Goal: Check status: Check status

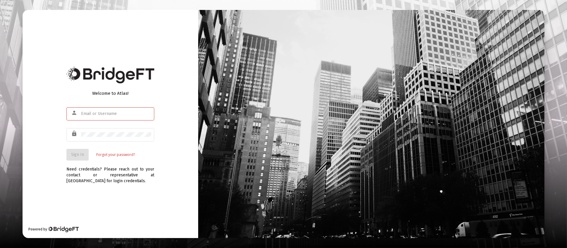
type input "[PERSON_NAME][EMAIL_ADDRESS][DOMAIN_NAME]"
click at [76, 154] on span "Sign In" at bounding box center [77, 154] width 13 height 5
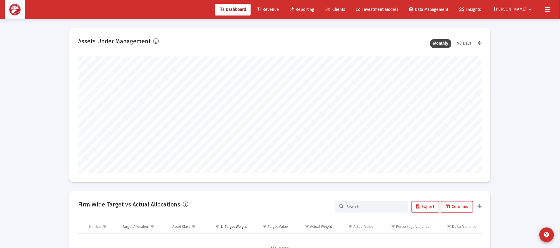
scroll to position [117, 218]
click at [346, 8] on span "Clients" at bounding box center [336, 9] width 20 height 5
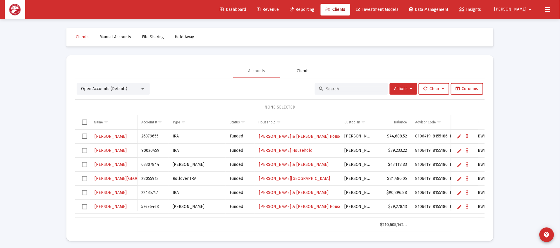
click at [300, 70] on div "Clients" at bounding box center [303, 71] width 13 height 6
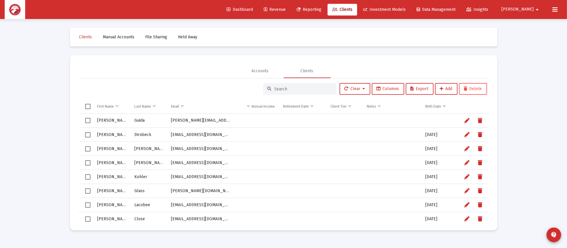
click at [308, 89] on input at bounding box center [303, 89] width 57 height 5
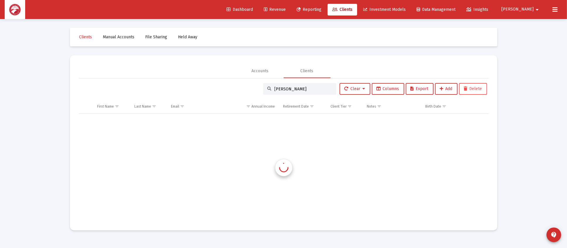
type input "[PERSON_NAME]"
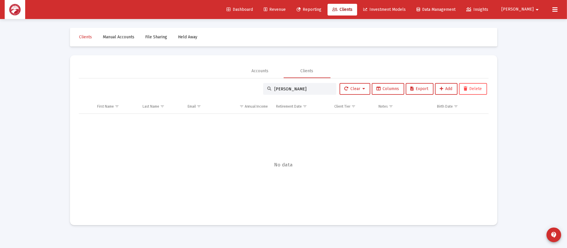
click at [353, 11] on span "Clients" at bounding box center [342, 9] width 20 height 5
click at [357, 5] on link "Clients" at bounding box center [343, 10] width 30 height 12
click at [253, 10] on span "Dashboard" at bounding box center [240, 9] width 26 height 5
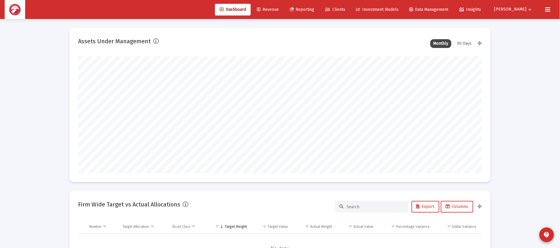
scroll to position [117, 218]
click at [346, 9] on span "Clients" at bounding box center [336, 9] width 20 height 5
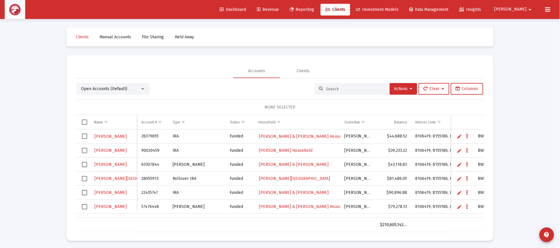
click at [347, 83] on div at bounding box center [351, 89] width 73 height 12
click at [345, 92] on div at bounding box center [351, 89] width 73 height 12
click at [347, 87] on input at bounding box center [354, 89] width 57 height 5
type input "[PERSON_NAME]"
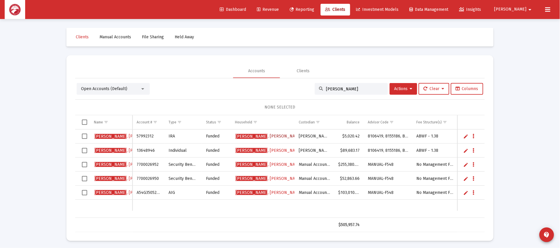
click at [260, 137] on span "[PERSON_NAME]" at bounding box center [269, 136] width 66 height 5
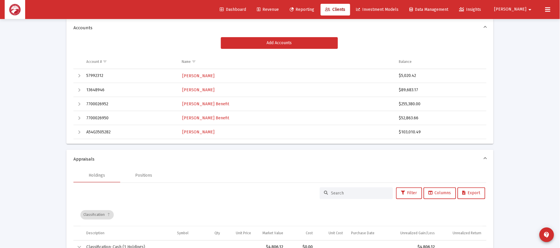
scroll to position [88, 0]
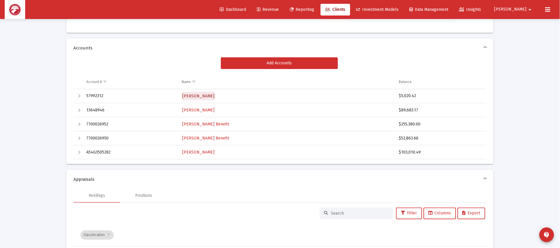
click at [200, 95] on span "[PERSON_NAME]" at bounding box center [198, 96] width 32 height 5
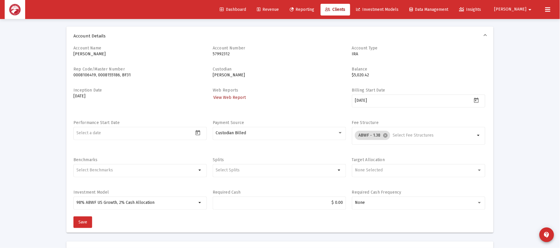
click at [232, 95] on span "View Web Report" at bounding box center [229, 97] width 33 height 5
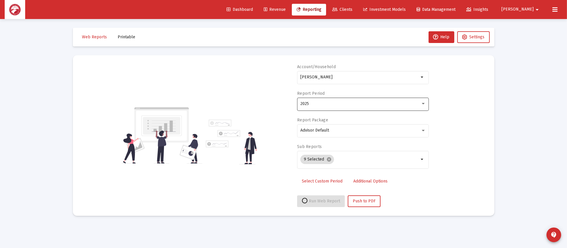
click at [357, 103] on div "2025" at bounding box center [360, 104] width 120 height 5
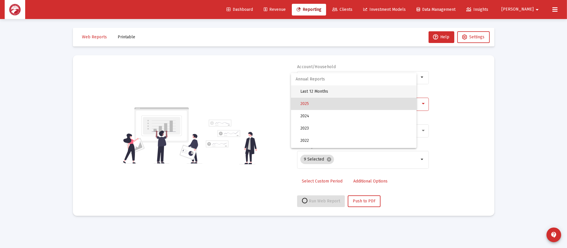
click at [357, 92] on span "Last 12 Months" at bounding box center [356, 91] width 112 height 12
select select "View all"
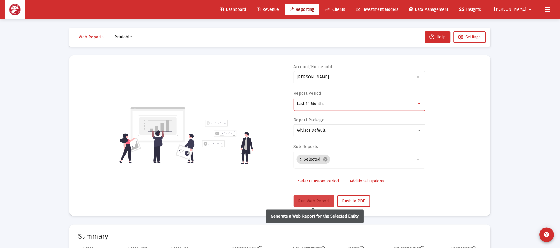
click at [313, 196] on button "Run Web Report" at bounding box center [314, 202] width 41 height 12
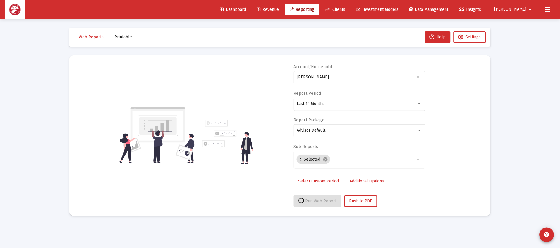
select select "View all"
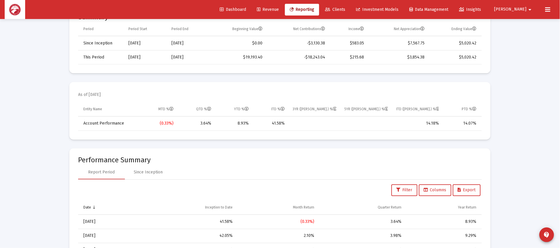
scroll to position [264, 0]
